Goal: Information Seeking & Learning: Find specific page/section

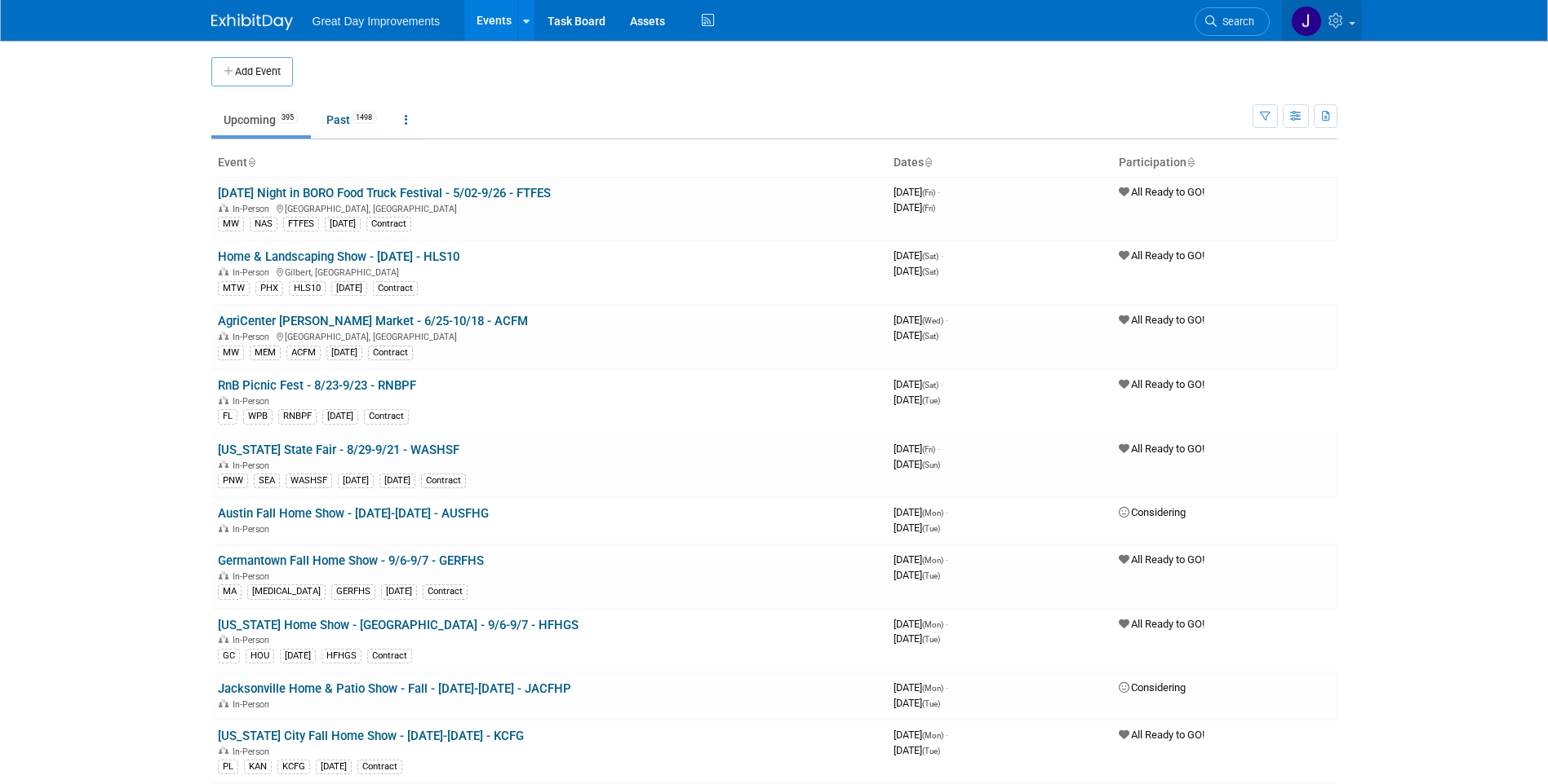
click at [1341, 25] on icon at bounding box center [1337, 20] width 19 height 15
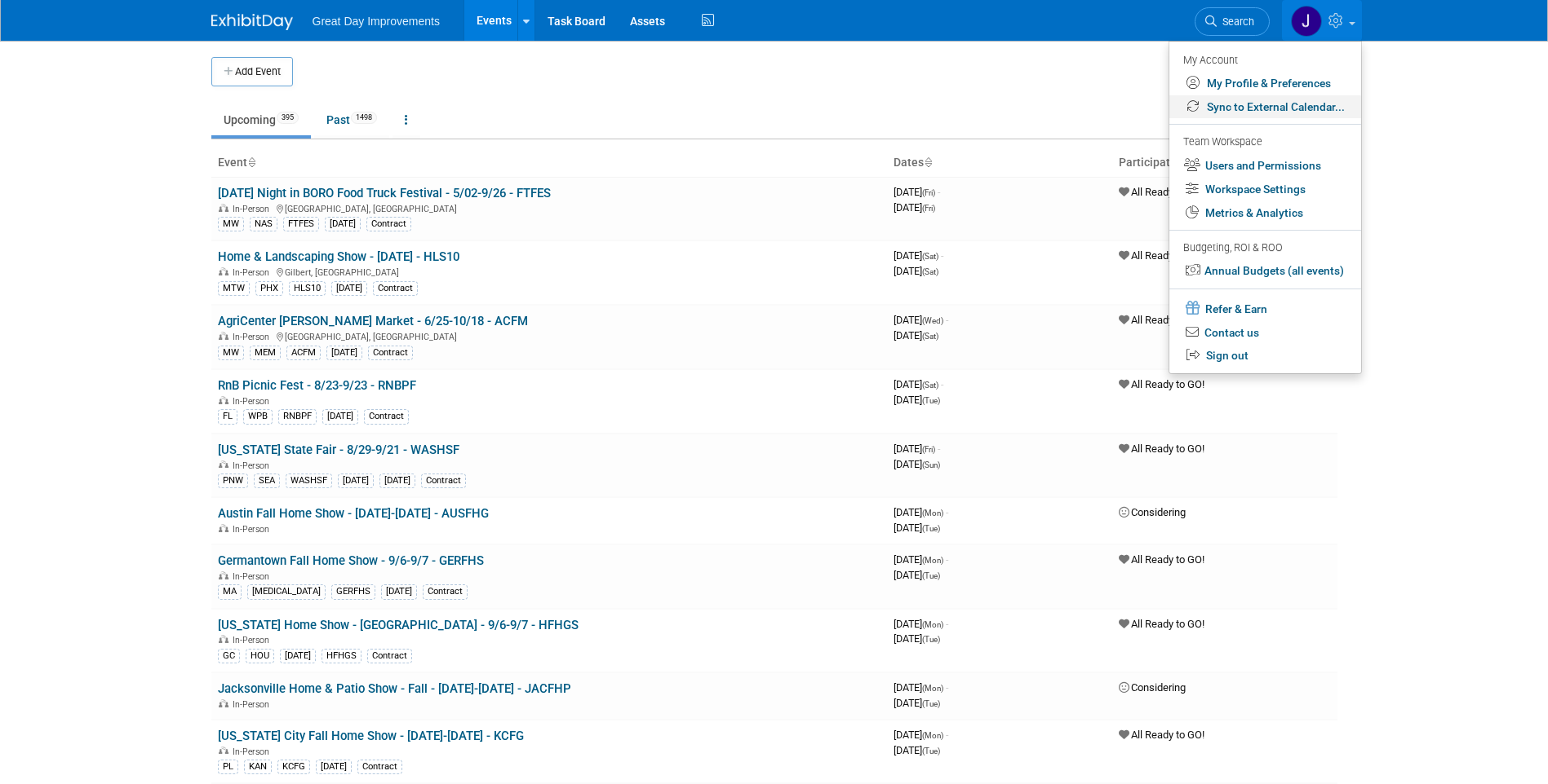
click at [1267, 103] on link "Sync to External Calendar..." at bounding box center [1264, 107] width 191 height 24
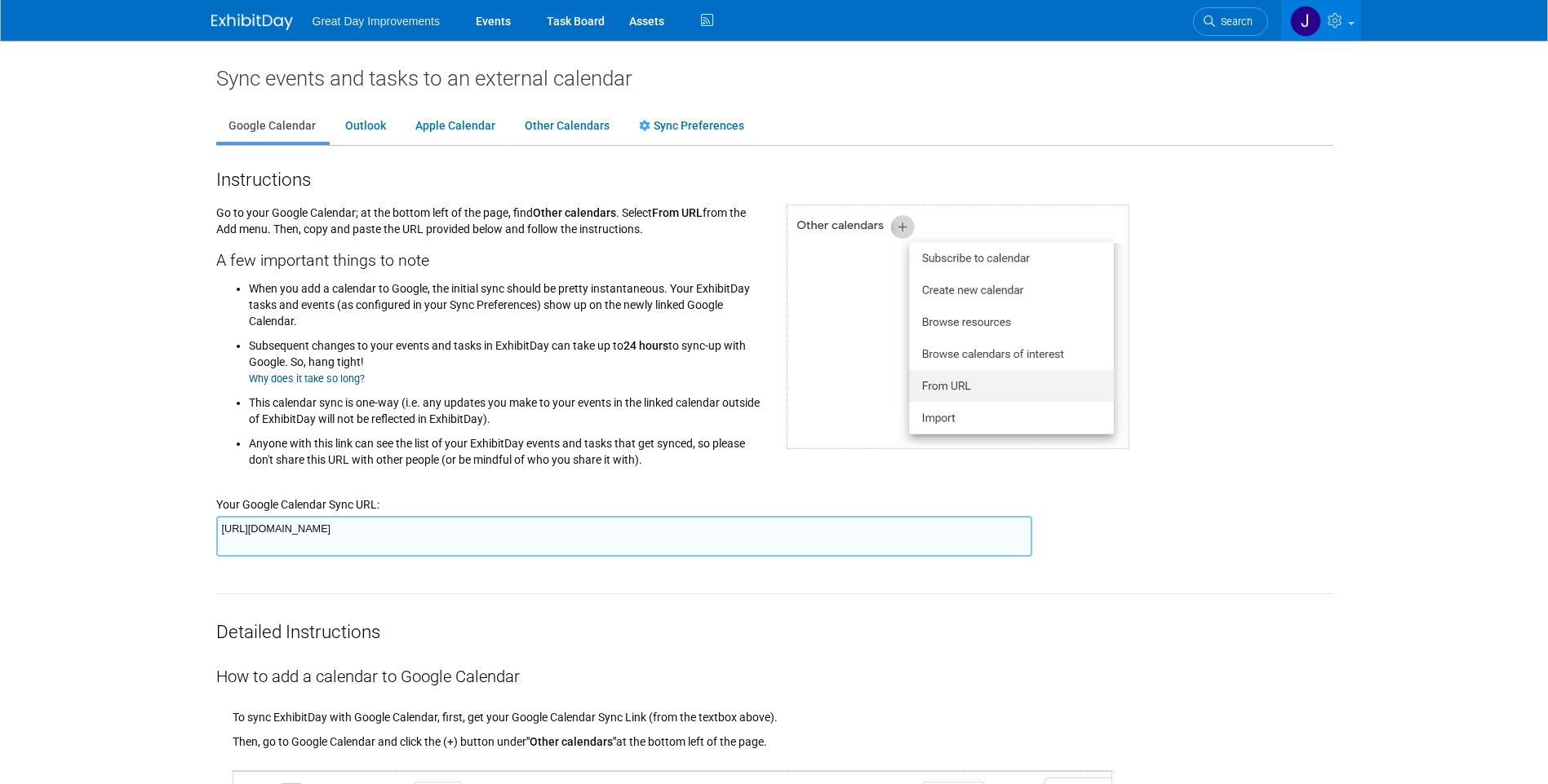
click at [587, 533] on textarea "[URL][DOMAIN_NAME]" at bounding box center [624, 536] width 816 height 41
click at [139, 62] on body "Great Day Improvements Events Task Board Assets Activity Feed ." at bounding box center [774, 392] width 1548 height 784
click at [1234, 32] on link "Search" at bounding box center [1231, 21] width 75 height 29
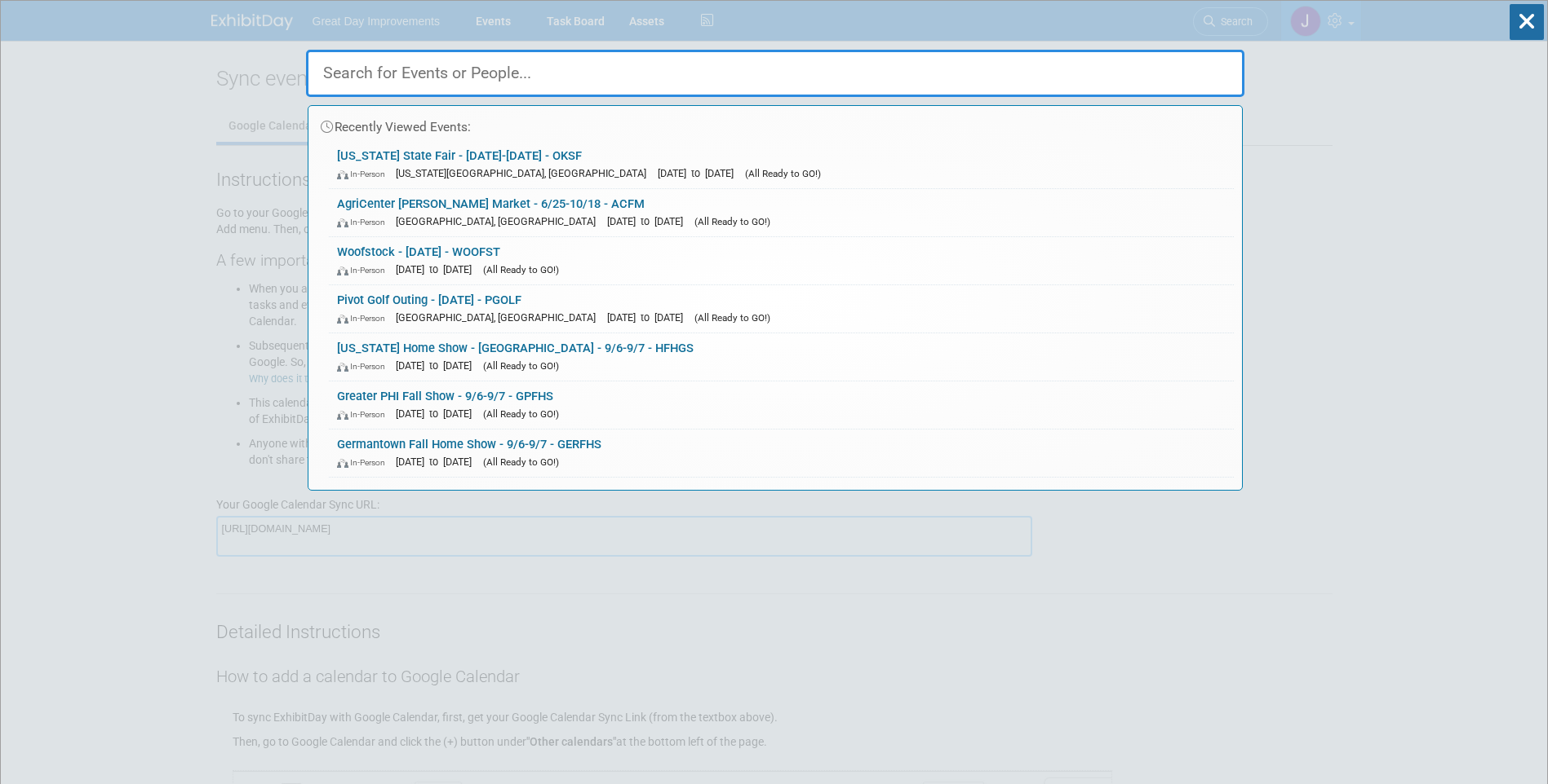
paste input "LONGHF"
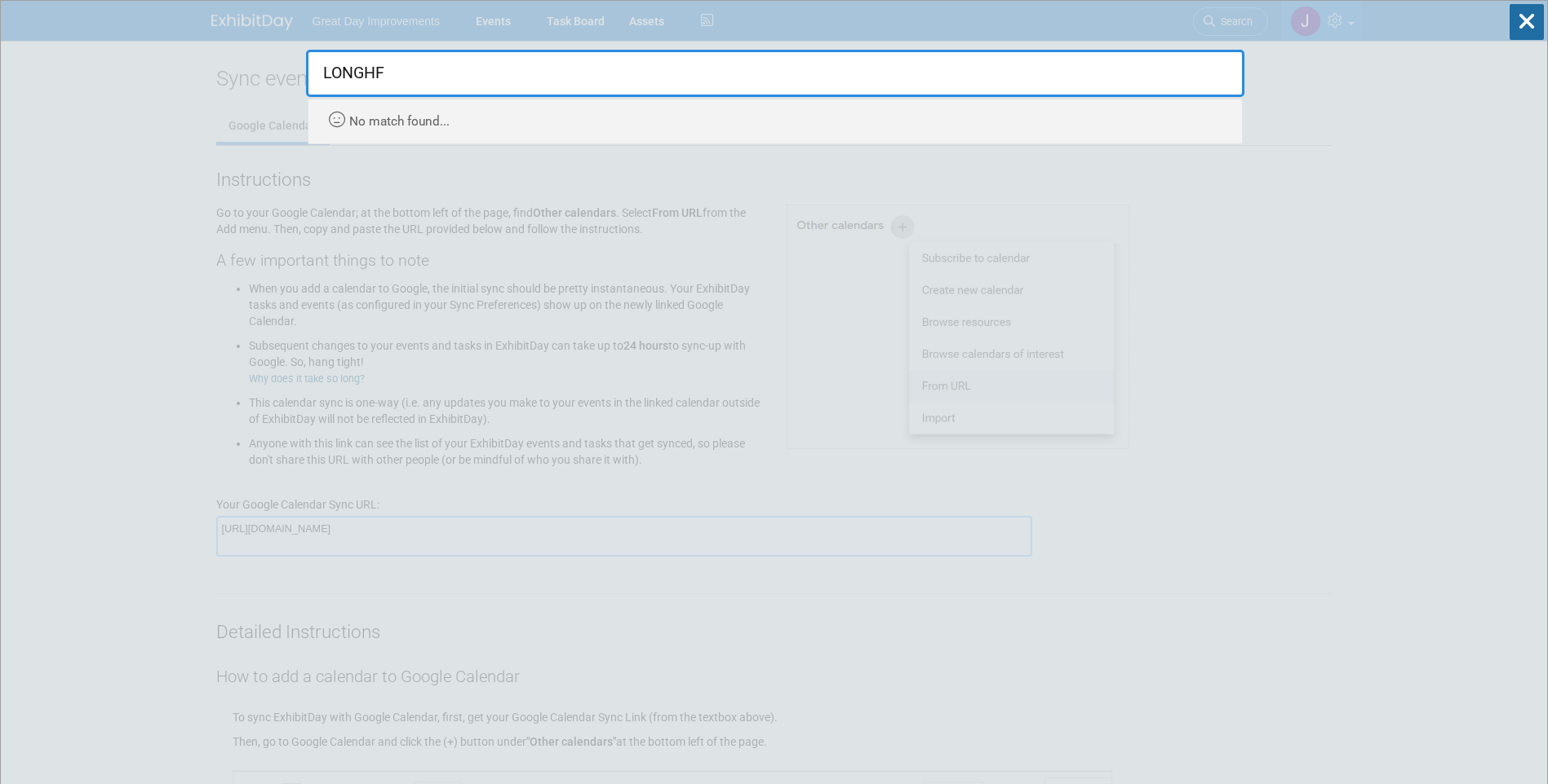
type input "LONGHF"
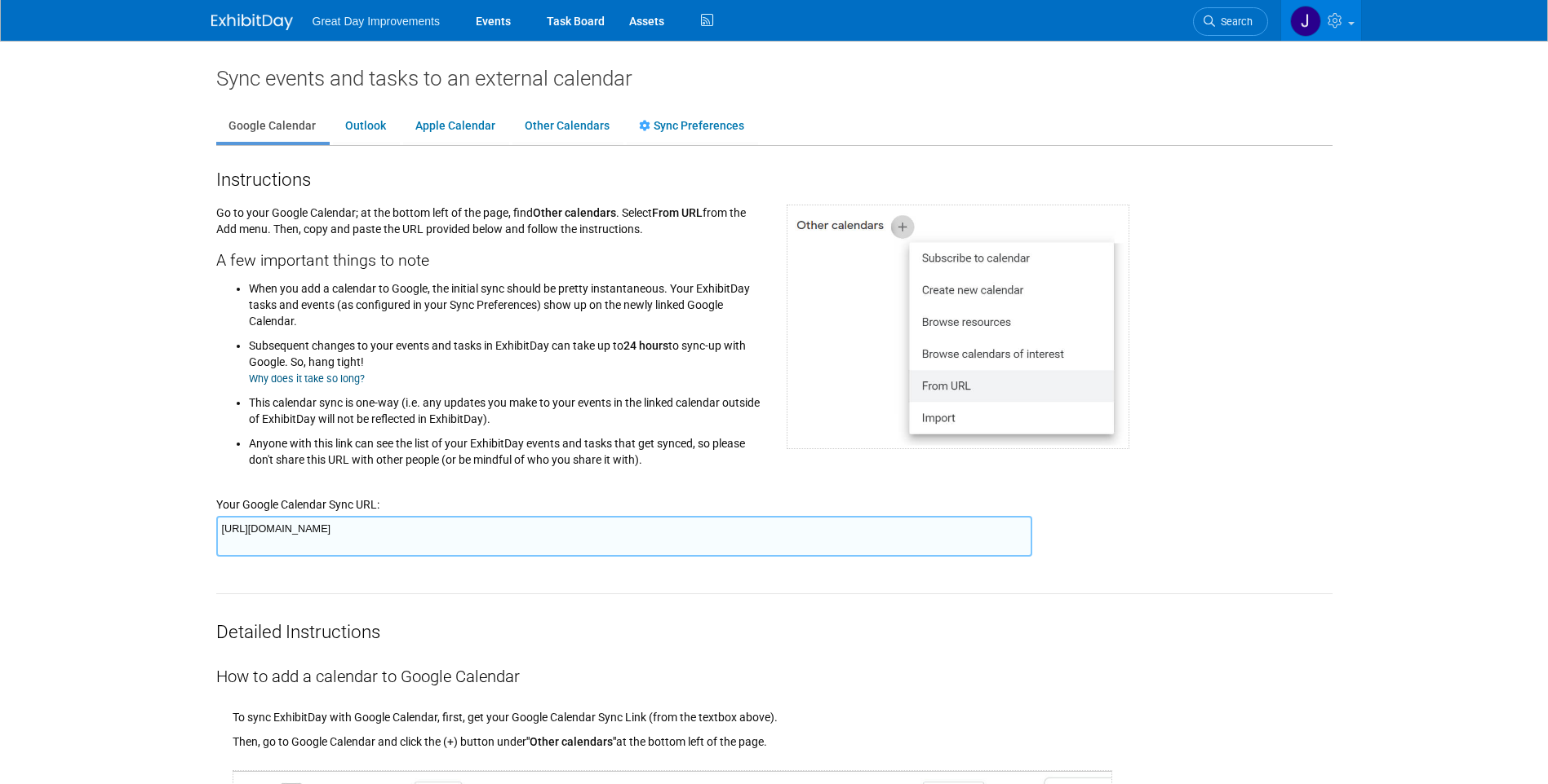
click at [1208, 659] on div "How to add a calendar to Google Calendar" at bounding box center [774, 667] width 1116 height 44
click at [254, 16] on img at bounding box center [252, 22] width 81 height 16
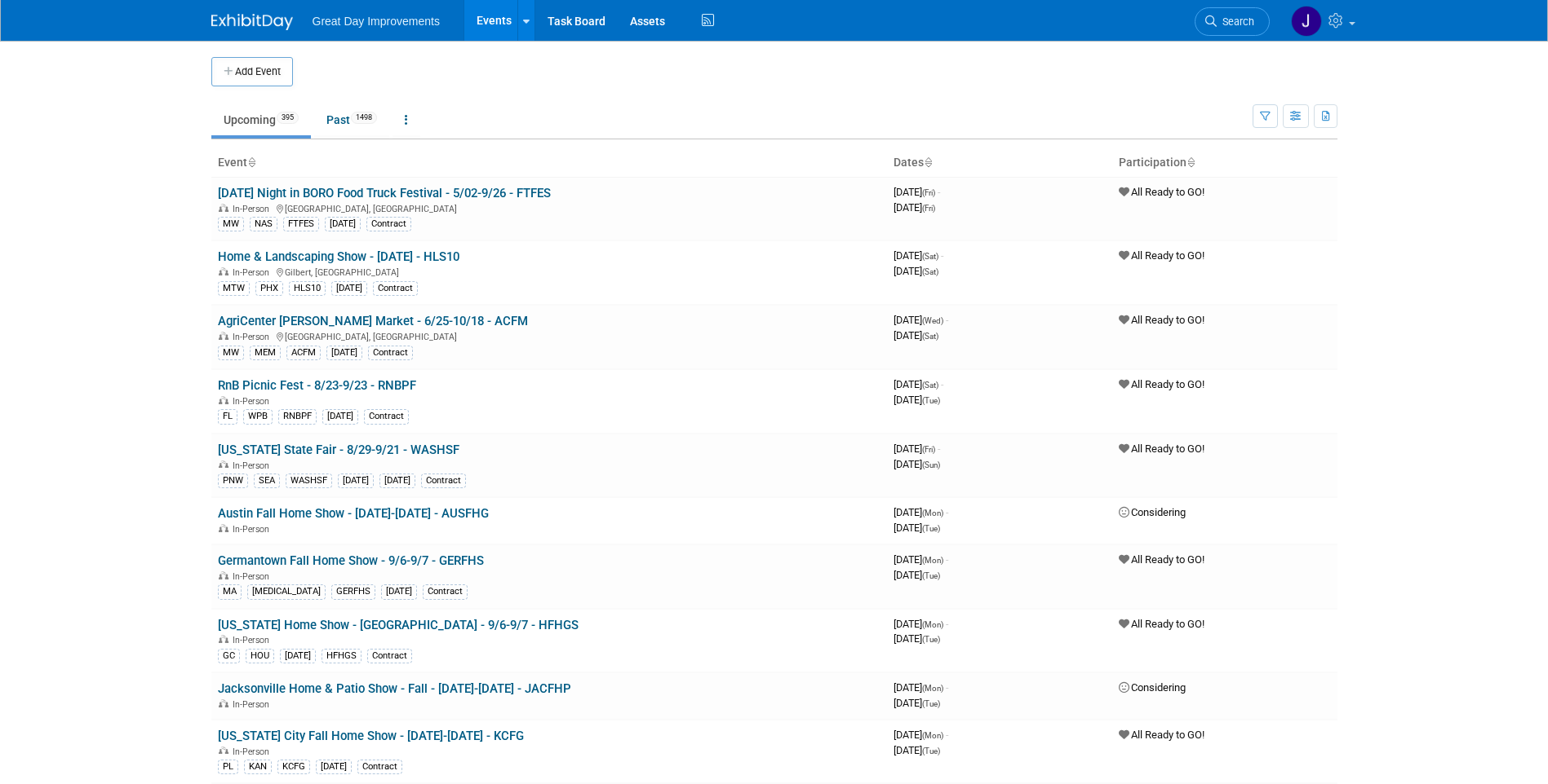
drag, startPoint x: 1241, startPoint y: 22, endPoint x: 1140, endPoint y: 38, distance: 102.3
click at [1240, 22] on span "Search" at bounding box center [1236, 22] width 38 height 12
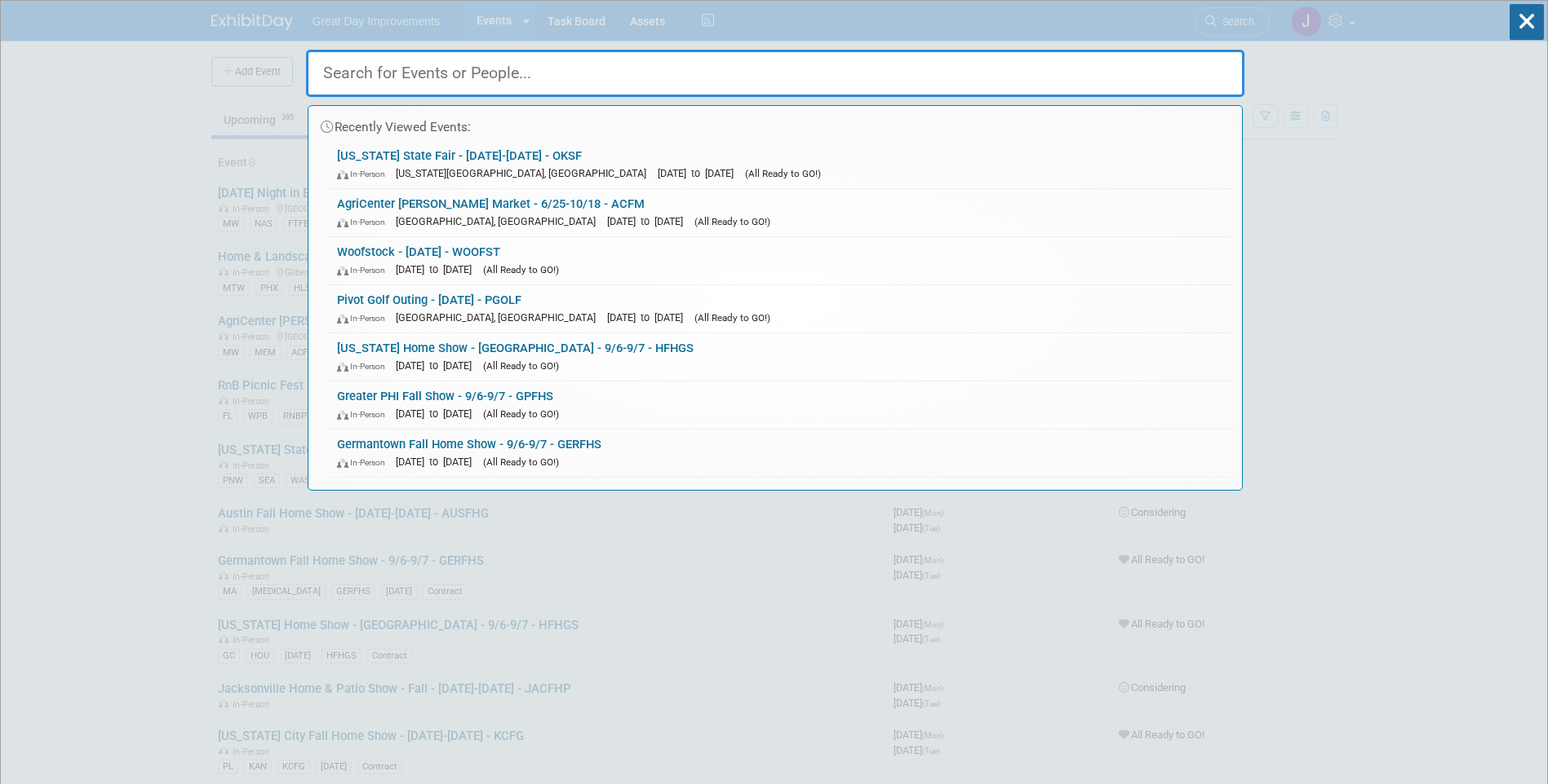
click at [504, 87] on input "text" at bounding box center [775, 73] width 938 height 48
paste input "LONGFH"
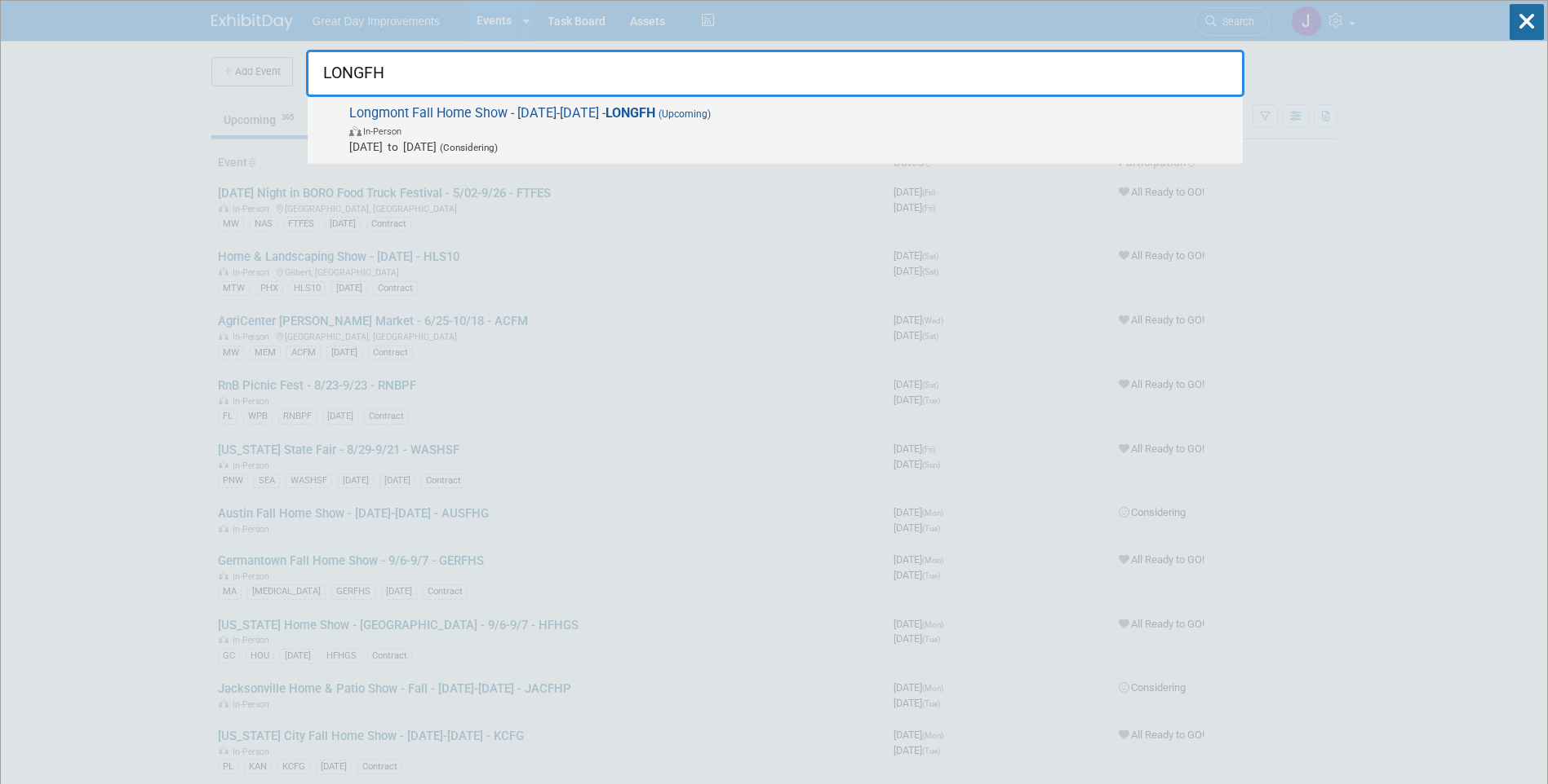
type input "LONGFH"
click at [595, 125] on span "In-Person" at bounding box center [791, 130] width 886 height 16
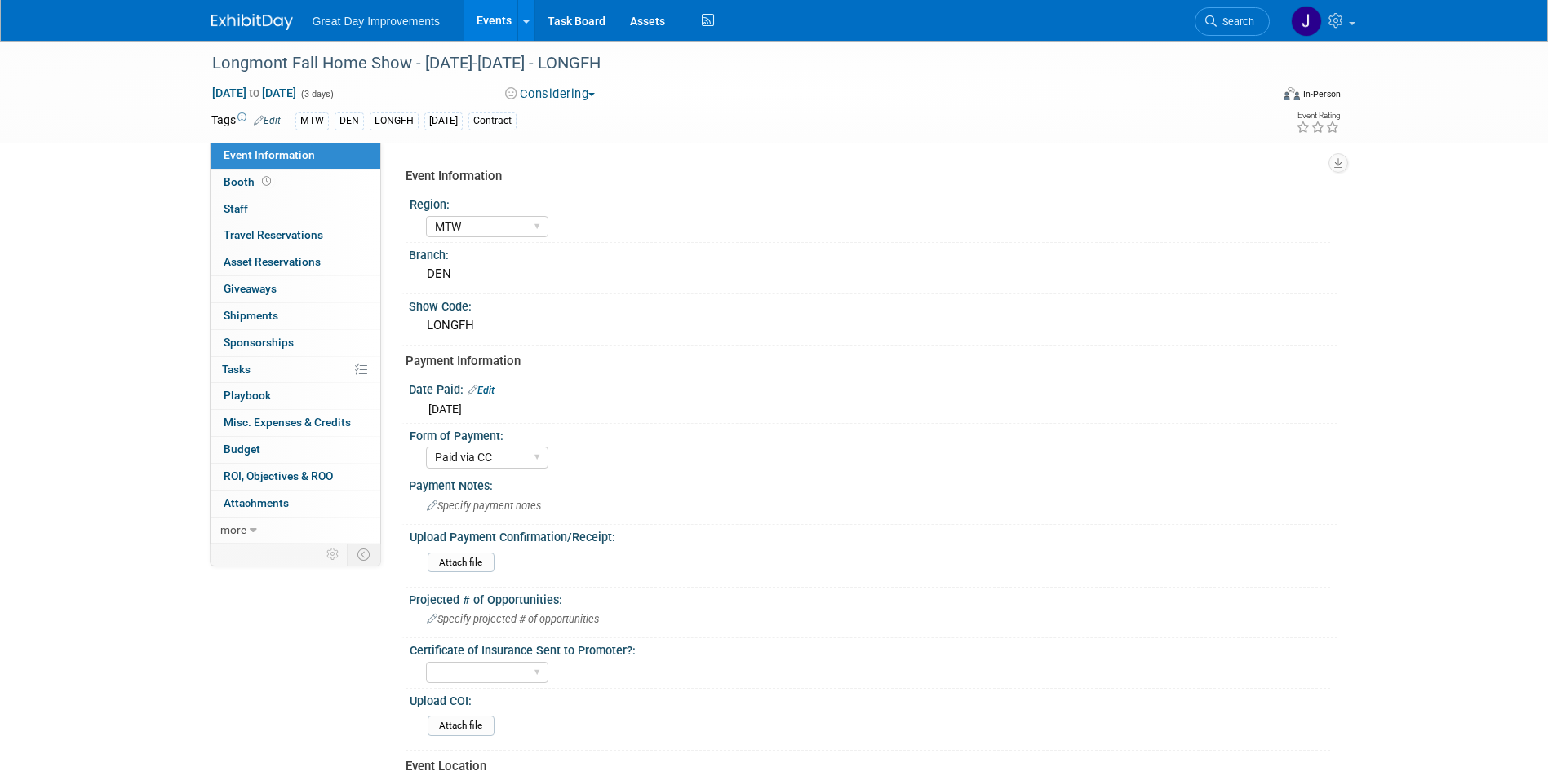
select select "MTW"
select select "Paid via CC"
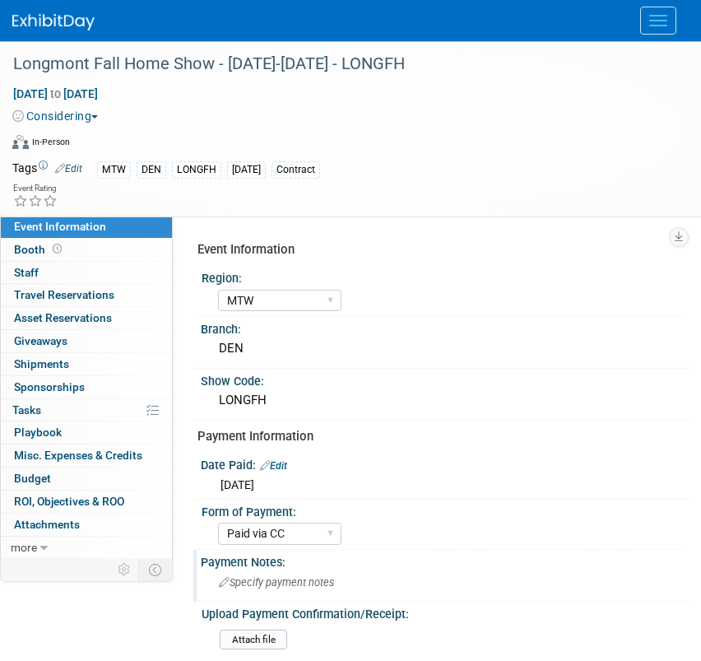
click at [543, 567] on div "Payment Notes:" at bounding box center [445, 560] width 488 height 21
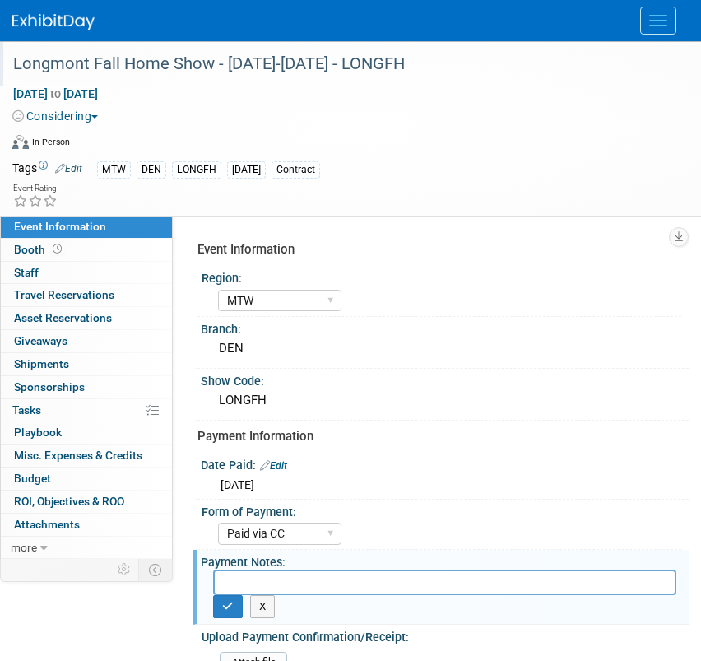
drag, startPoint x: 450, startPoint y: 66, endPoint x: 7, endPoint y: 62, distance: 443.5
click at [7, 62] on div "Longmont Fall Home Show - [DATE]-[DATE] - LONGFH" at bounding box center [340, 63] width 680 height 44
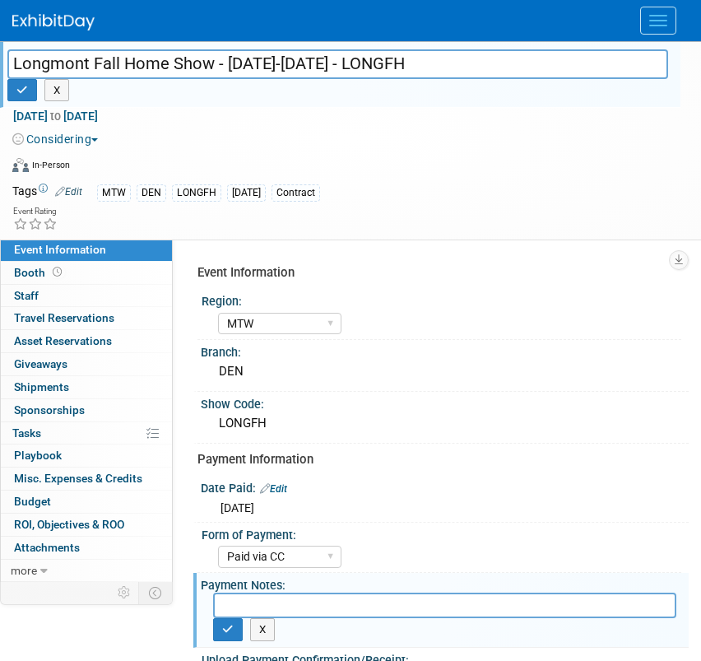
click at [30, 59] on input "Longmont Fall Home Show - [DATE]-[DATE] - LONGFH" at bounding box center [337, 63] width 661 height 29
drag, startPoint x: 60, startPoint y: 61, endPoint x: 498, endPoint y: 63, distance: 437.7
click at [498, 63] on input "Longmont Fall Home Show - [DATE]-[DATE] - LONGFH" at bounding box center [337, 63] width 661 height 29
